Goal: Information Seeking & Learning: Learn about a topic

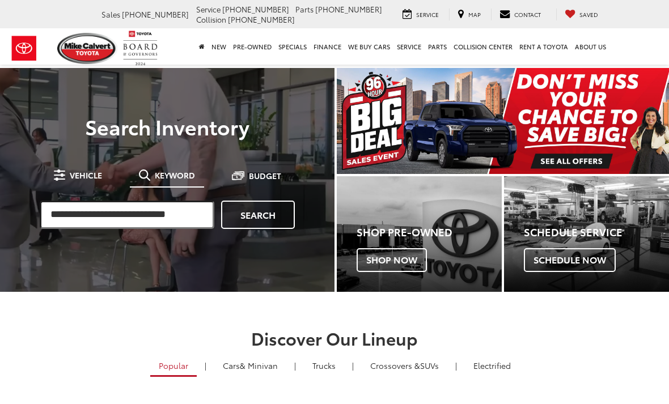
click at [168, 214] on input "search" at bounding box center [127, 215] width 175 height 28
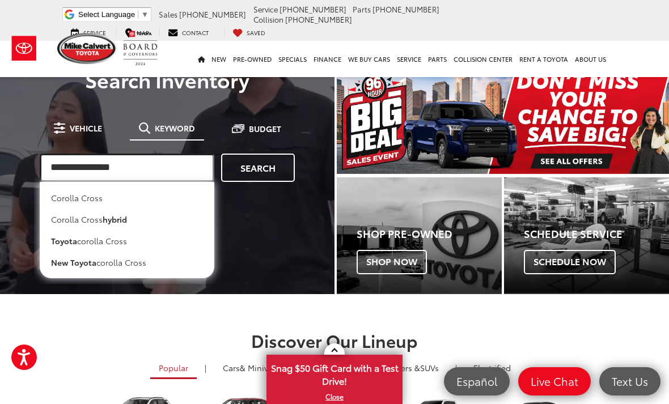
type input "**********"
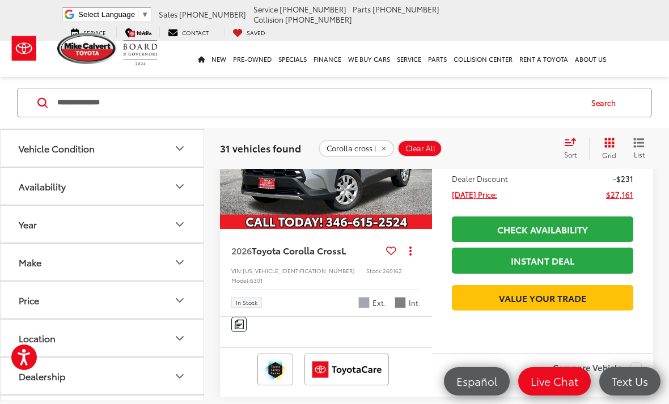
scroll to position [2600, 0]
